Goal: Task Accomplishment & Management: Manage account settings

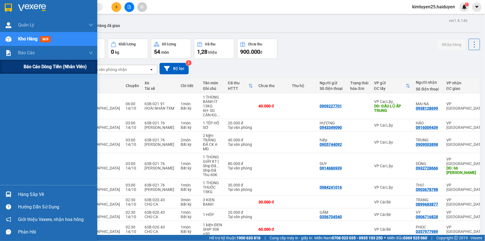
click at [21, 63] on div "Báo cáo dòng tiền (nhân viên)" at bounding box center [48, 67] width 97 height 14
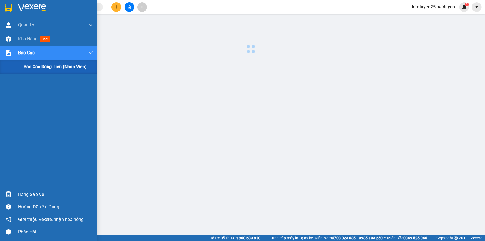
click at [21, 63] on div "Báo cáo dòng tiền (nhân viên)" at bounding box center [48, 67] width 97 height 14
click at [9, 39] on img at bounding box center [9, 39] width 6 height 6
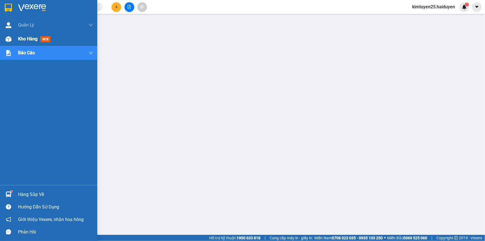
click at [9, 39] on img at bounding box center [9, 39] width 6 height 6
click at [30, 40] on span "Kho hàng" at bounding box center [27, 38] width 19 height 5
click at [30, 41] on span "Kho hàng" at bounding box center [27, 38] width 19 height 5
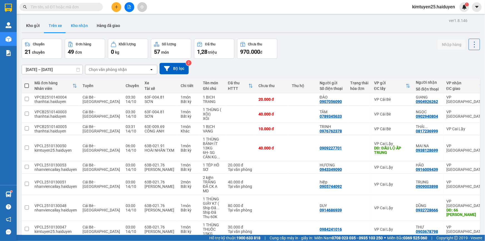
click at [84, 27] on button "Kho nhận" at bounding box center [79, 25] width 26 height 13
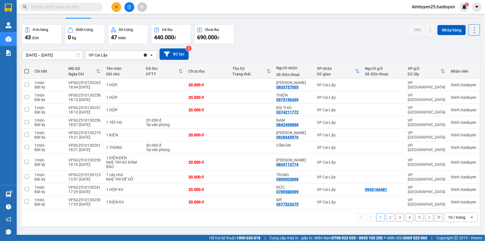
scroll to position [25, 0]
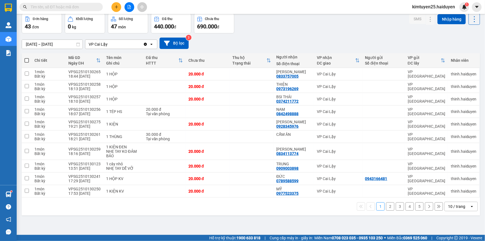
click at [461, 202] on div "10 / trang" at bounding box center [457, 206] width 25 height 9
click at [459, 193] on span "100 / trang" at bounding box center [455, 194] width 20 height 6
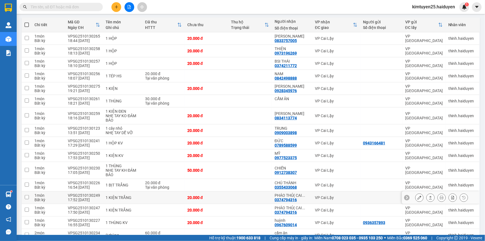
scroll to position [101, 0]
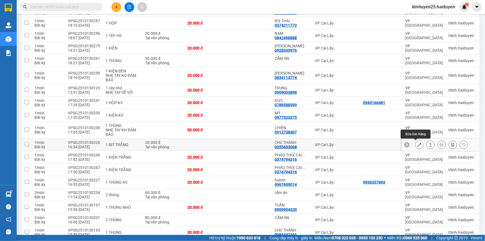
click at [417, 143] on icon at bounding box center [419, 145] width 4 height 4
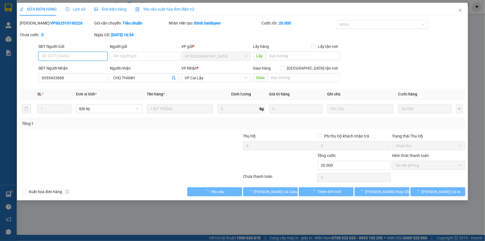
type input "0355433068"
type input "CHÚ THÀNH"
type input "0"
type input "20.000"
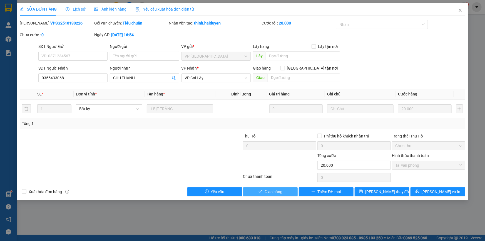
click at [259, 191] on icon "check" at bounding box center [261, 191] width 4 height 3
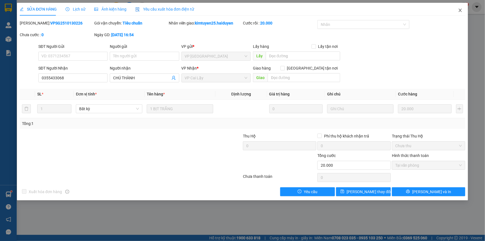
click at [461, 12] on icon "close" at bounding box center [460, 10] width 4 height 4
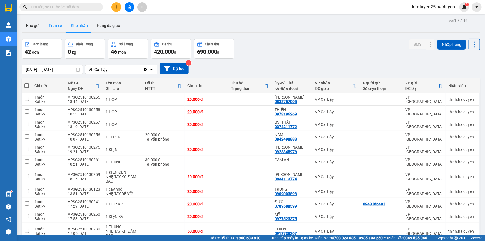
click at [52, 26] on button "Trên xe" at bounding box center [55, 25] width 22 height 13
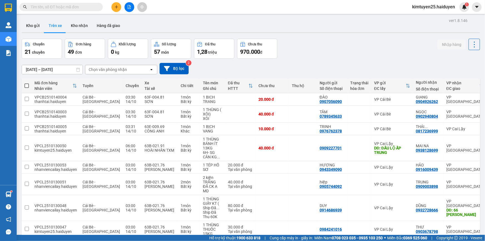
click at [105, 64] on div "[DATE] – [DATE] Press the down arrow key to interact with the calendar and sele…" at bounding box center [251, 68] width 458 height 11
click at [109, 68] on div "Chọn văn phòng nhận" at bounding box center [108, 70] width 38 height 6
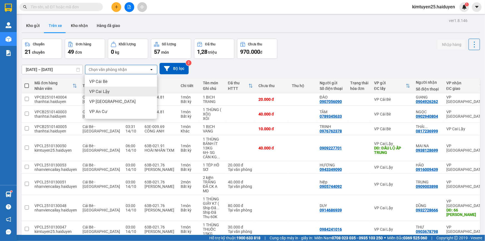
click at [119, 94] on div "VP Cai Lậy" at bounding box center [121, 91] width 72 height 10
